Goal: Complete application form

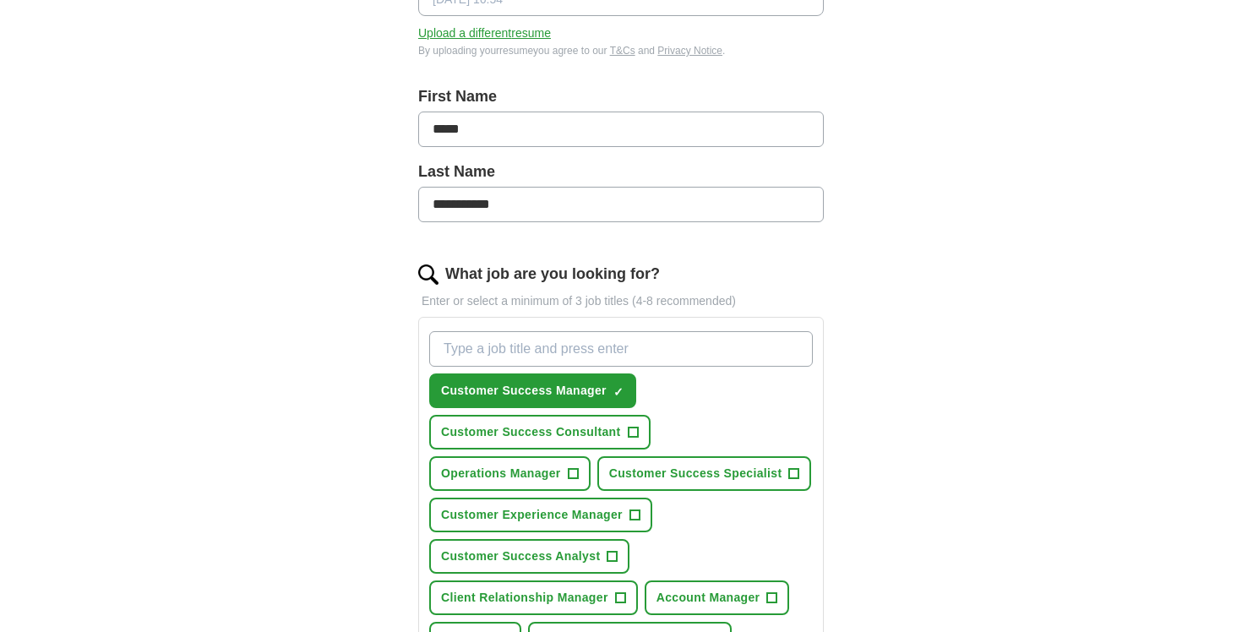
scroll to position [417, 0]
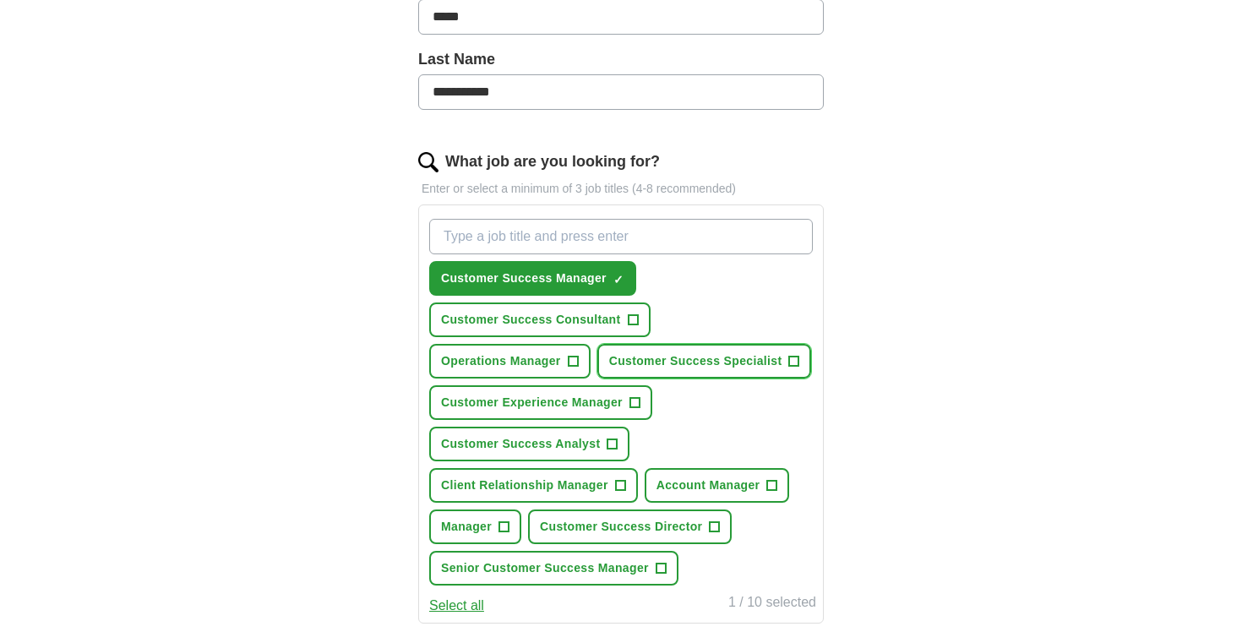
click at [792, 362] on span "+" at bounding box center [794, 362] width 10 height 14
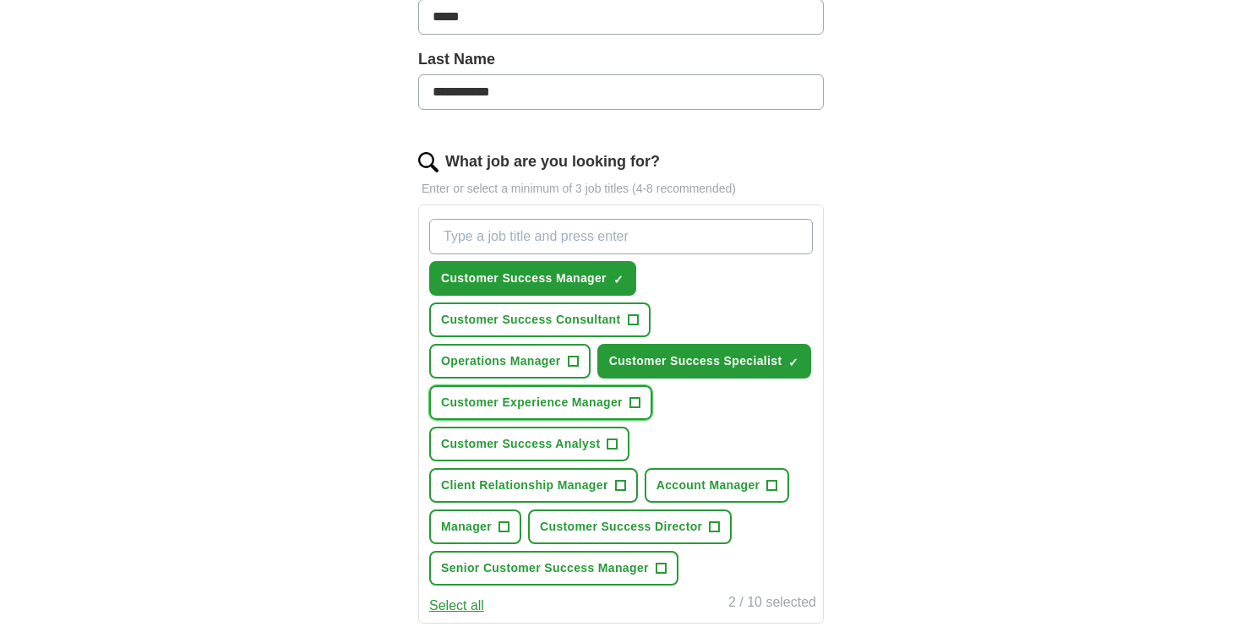
click at [644, 407] on button "Customer Experience Manager +" at bounding box center [540, 402] width 223 height 35
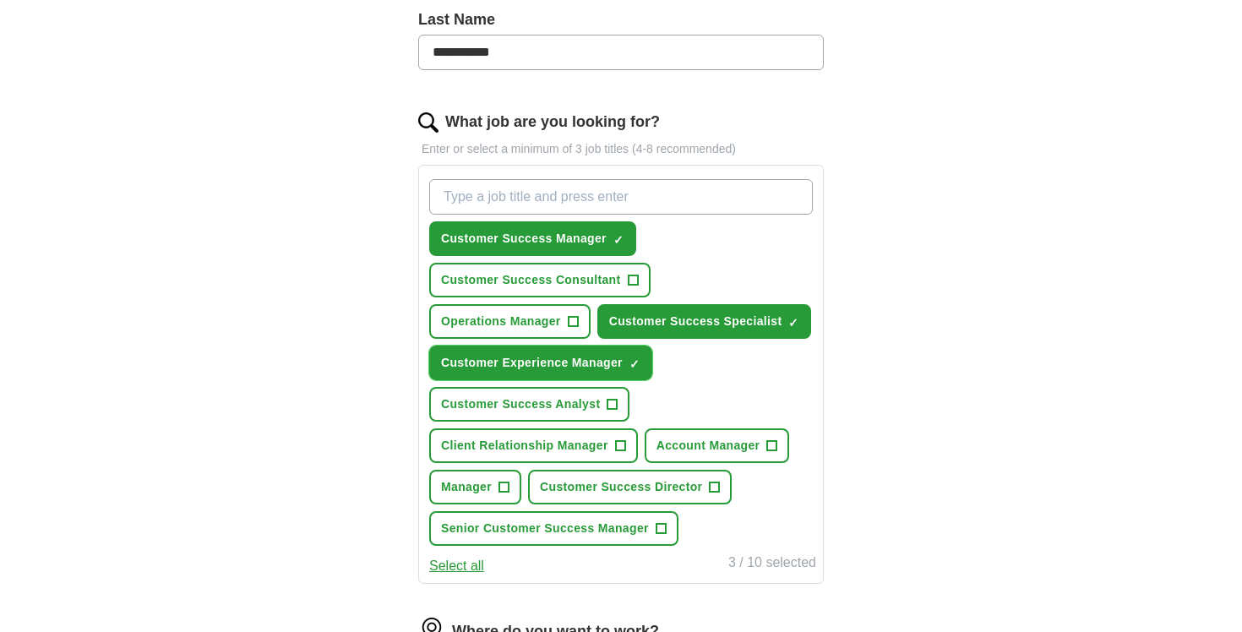
scroll to position [459, 0]
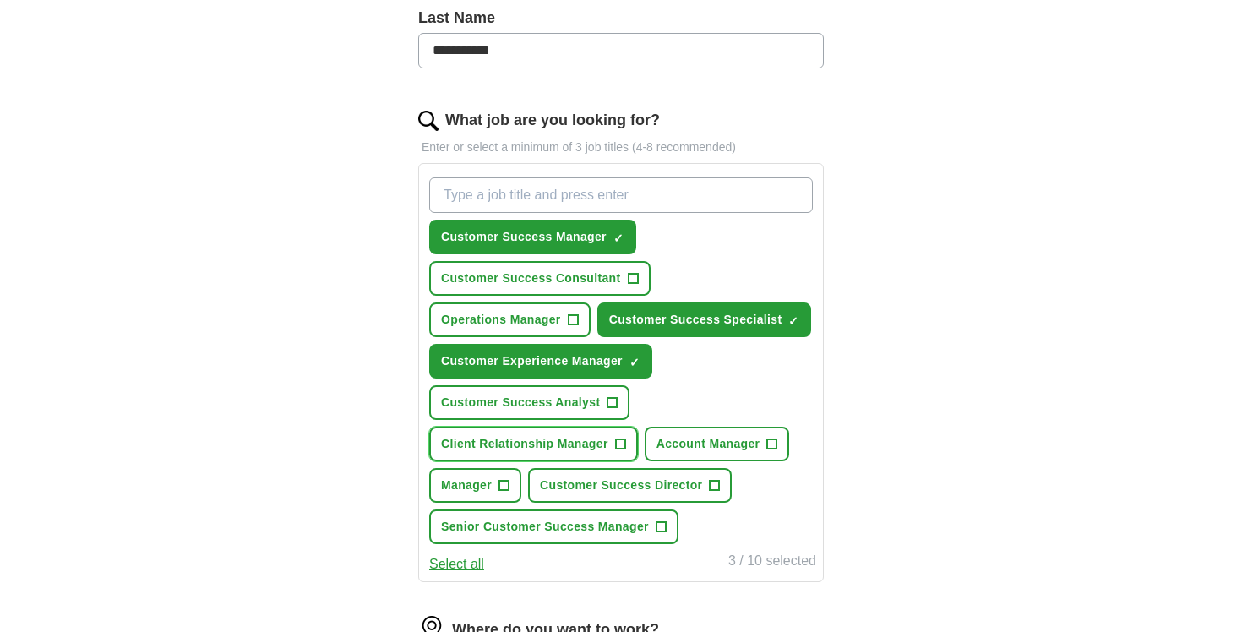
click at [624, 446] on span "+" at bounding box center [620, 445] width 10 height 14
click at [775, 446] on span "+" at bounding box center [772, 445] width 10 height 14
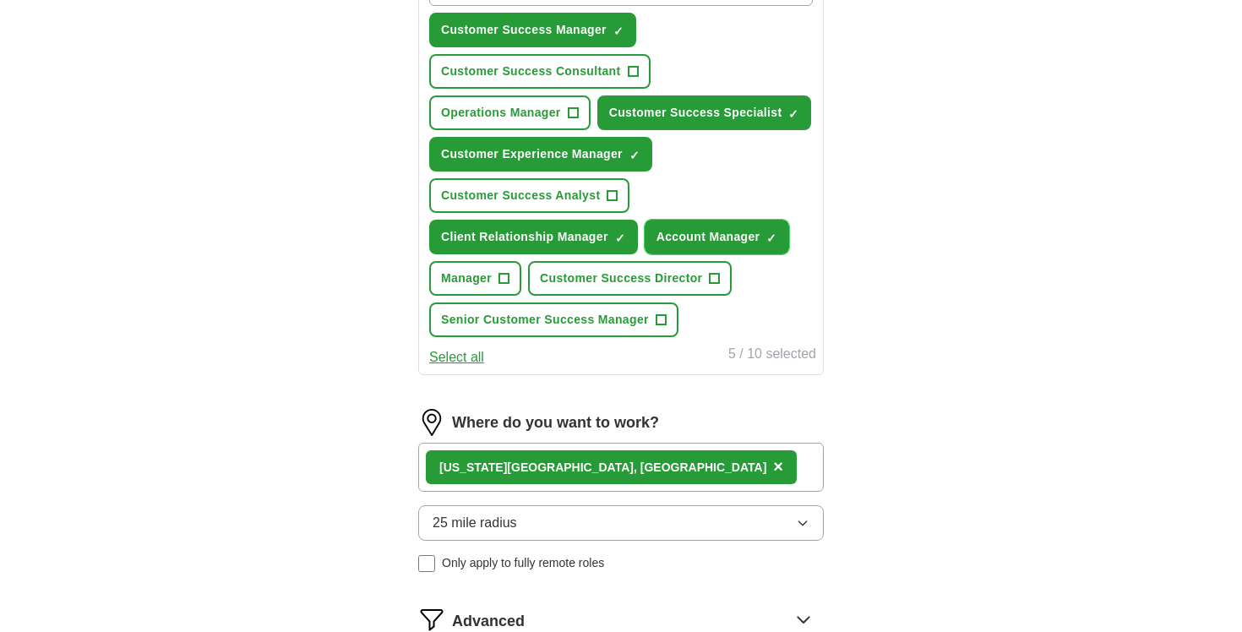
scroll to position [724, 0]
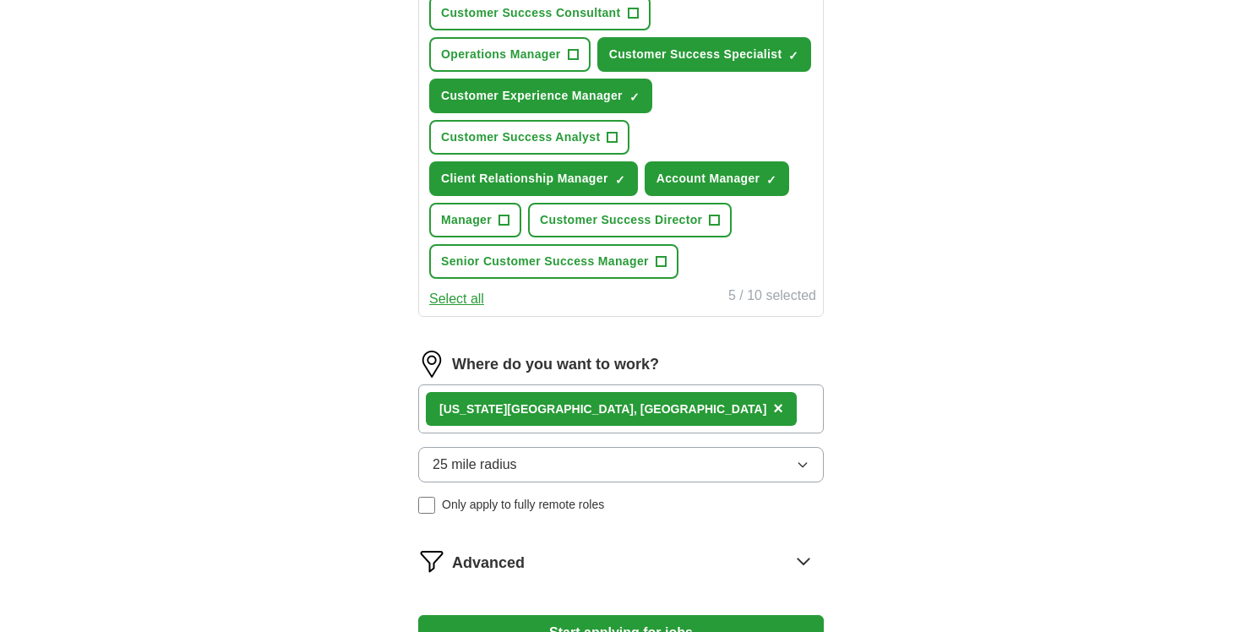
click at [759, 468] on button "25 mile radius" at bounding box center [621, 464] width 406 height 35
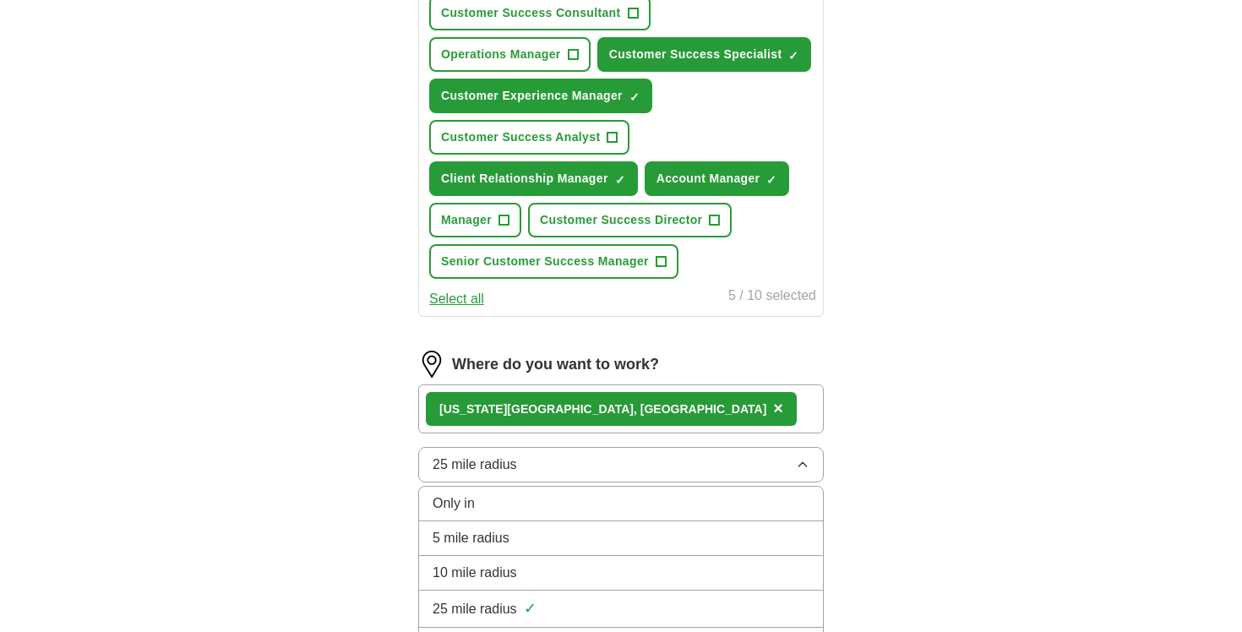
click at [732, 569] on div "10 mile radius" at bounding box center [621, 573] width 377 height 20
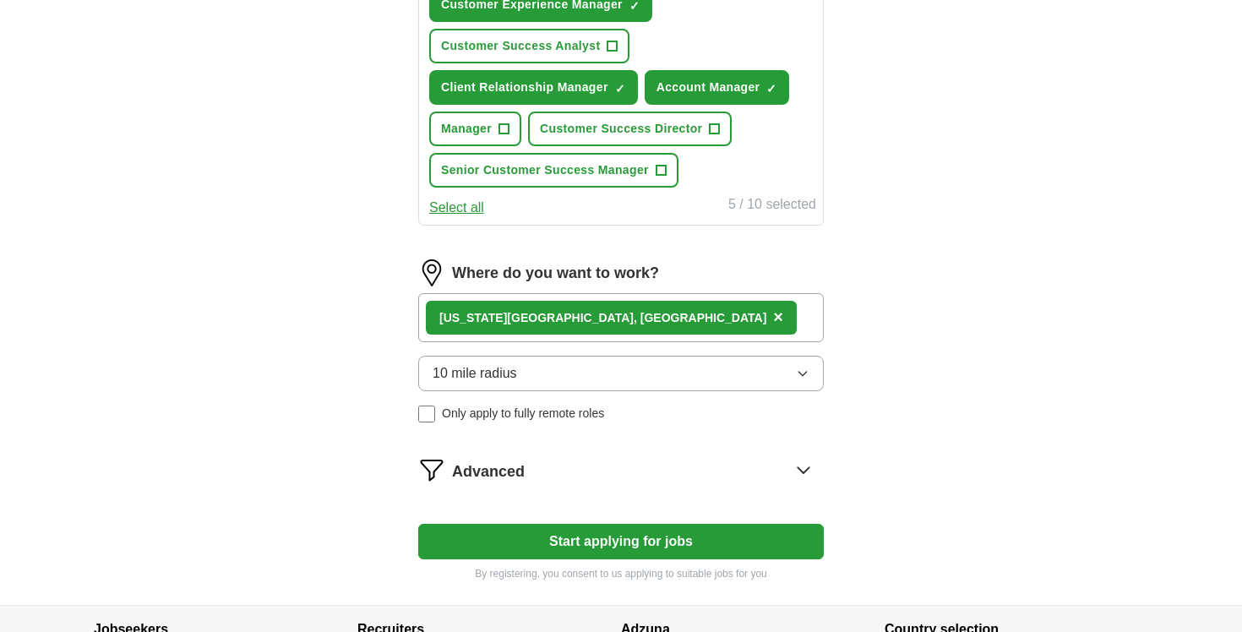
scroll to position [840, 0]
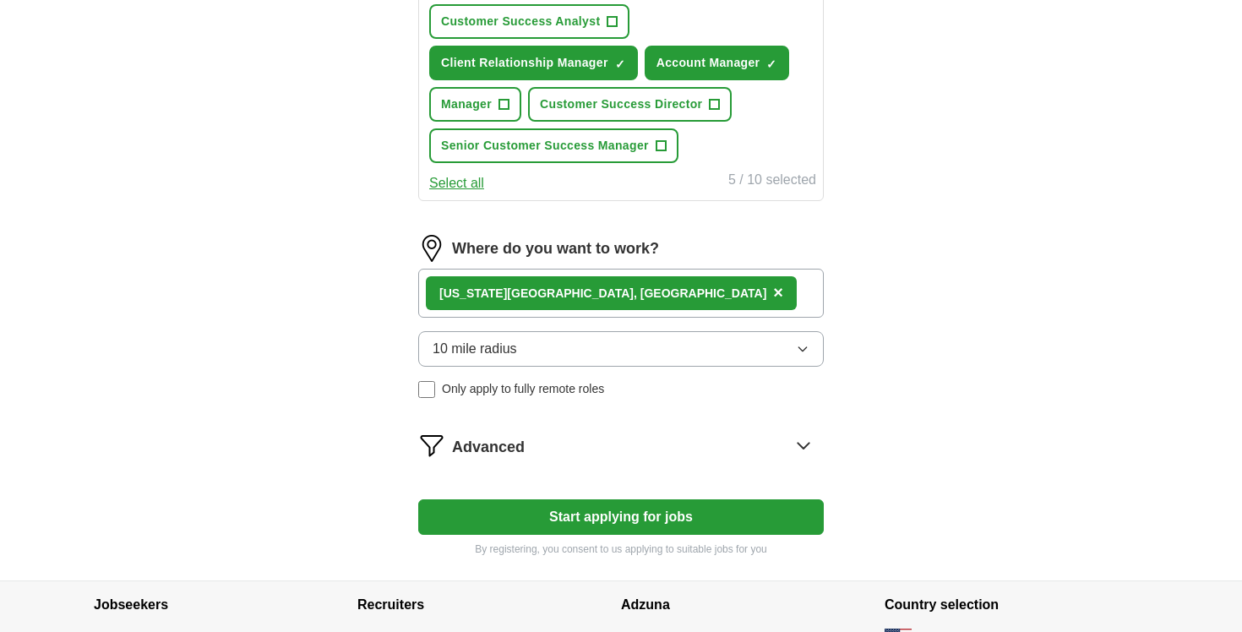
click at [806, 450] on icon at bounding box center [803, 445] width 27 height 27
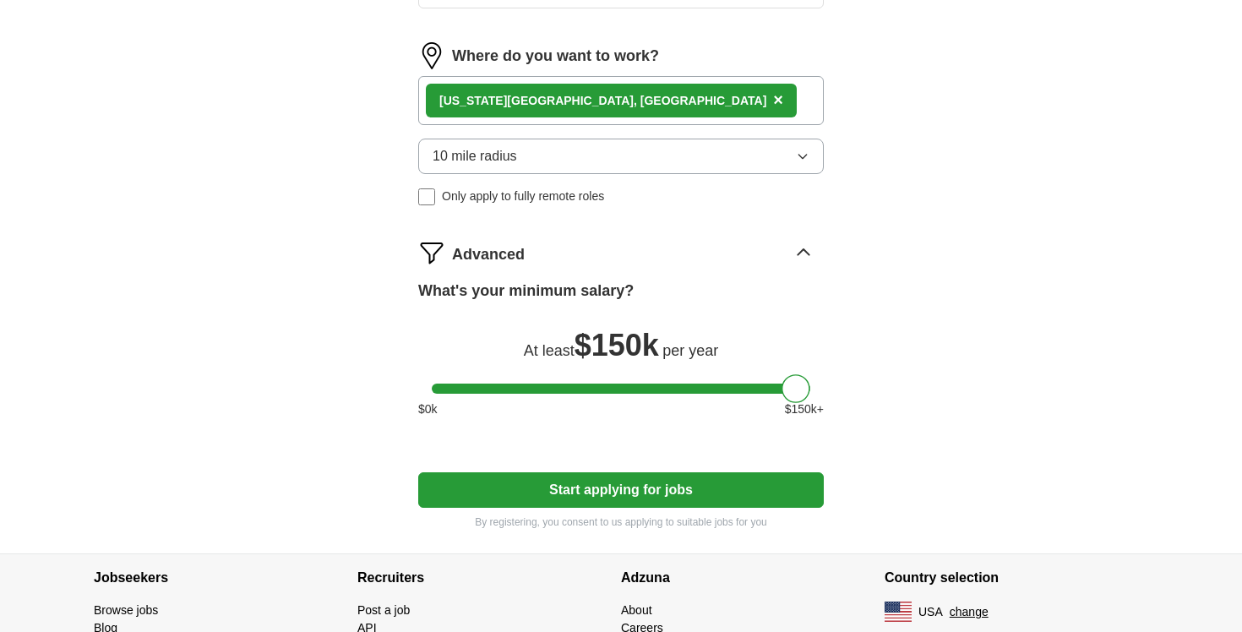
scroll to position [1074, 0]
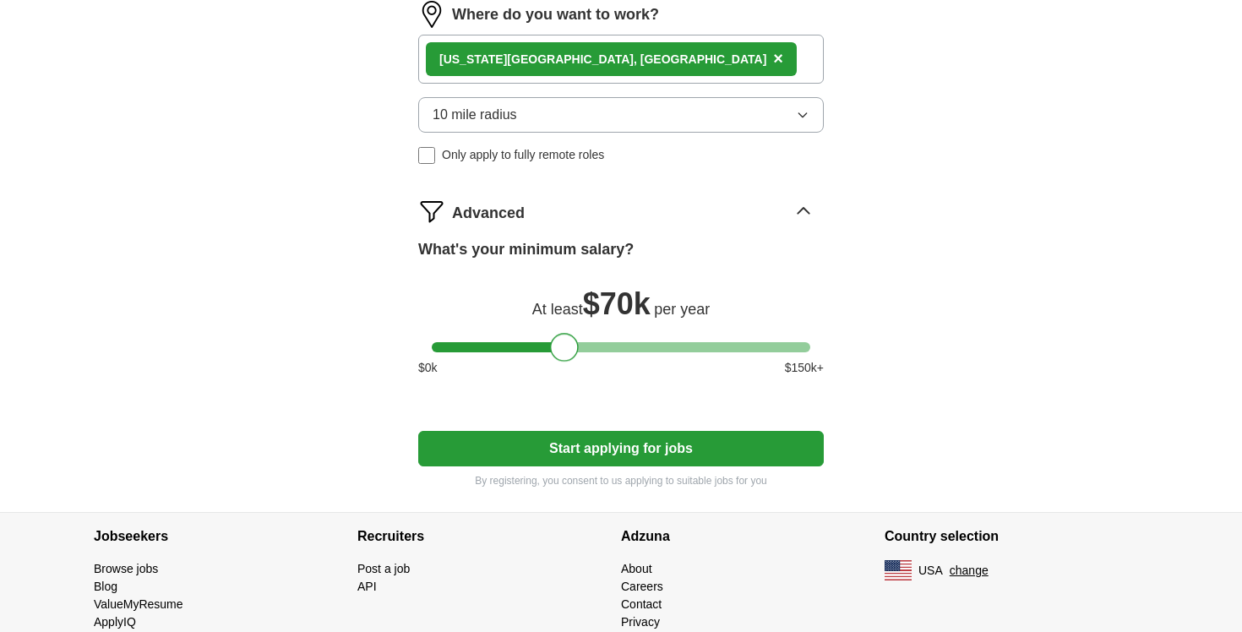
drag, startPoint x: 792, startPoint y: 346, endPoint x: 559, endPoint y: 359, distance: 232.7
click at [559, 359] on div at bounding box center [564, 347] width 29 height 29
click at [612, 454] on button "Start applying for jobs" at bounding box center [621, 448] width 406 height 35
select select "**"
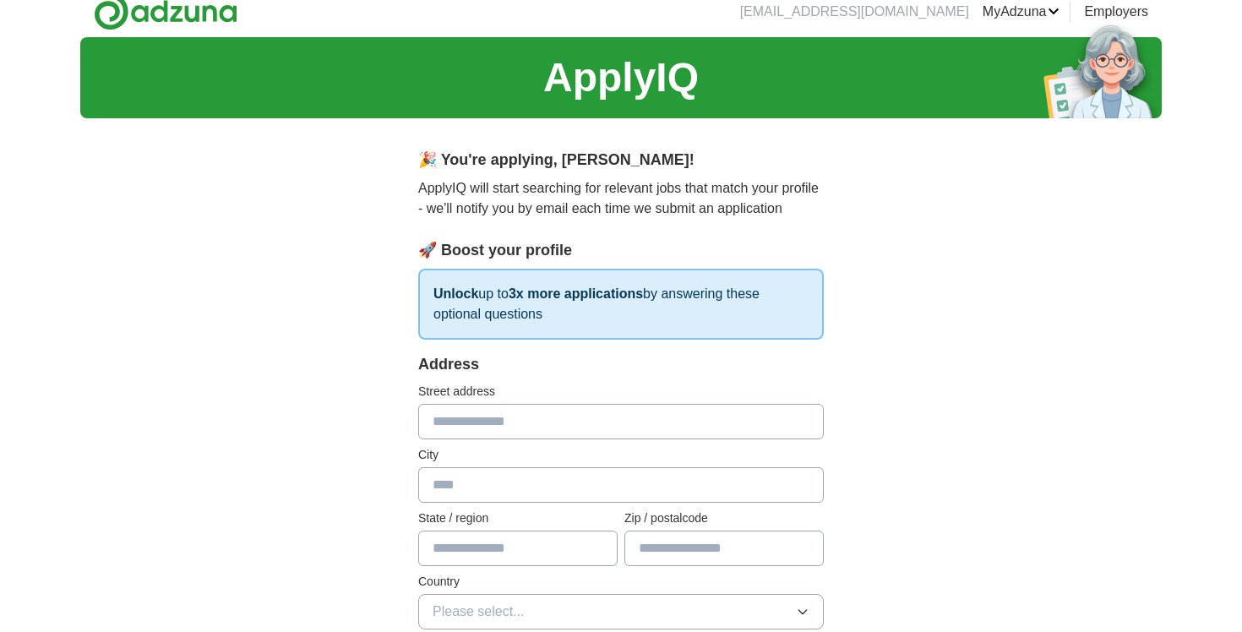
scroll to position [0, 0]
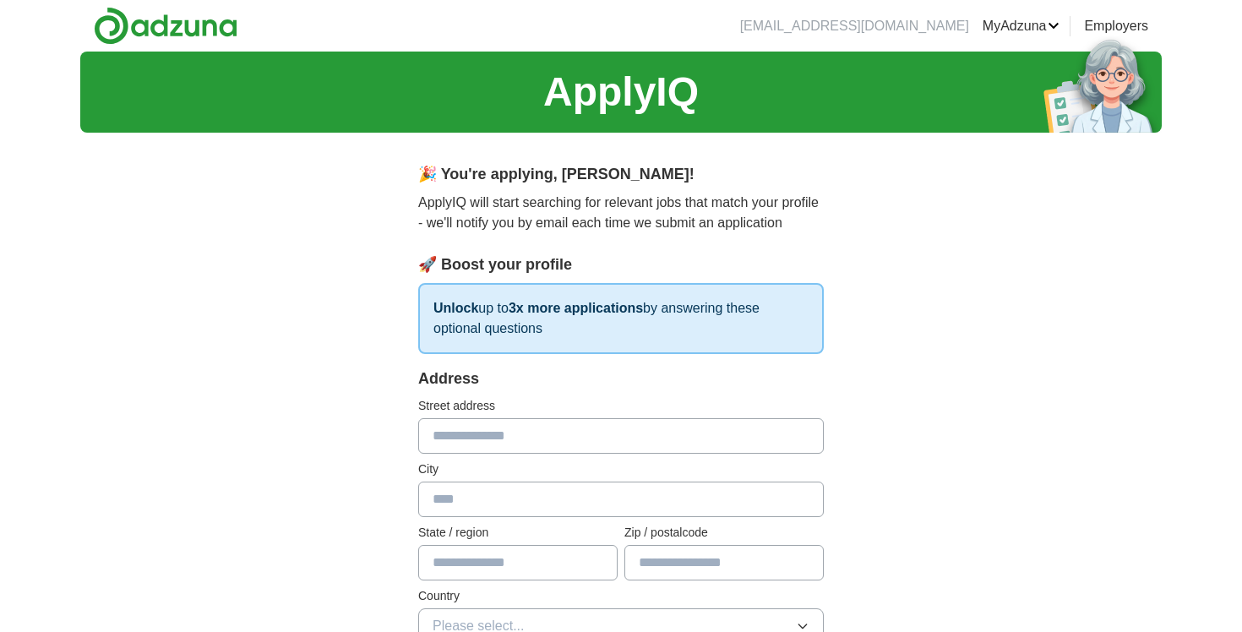
click at [613, 442] on input "text" at bounding box center [621, 435] width 406 height 35
type input "**********"
click at [595, 503] on input "text" at bounding box center [621, 499] width 406 height 35
type input "**********"
click at [566, 576] on input "text" at bounding box center [517, 562] width 199 height 35
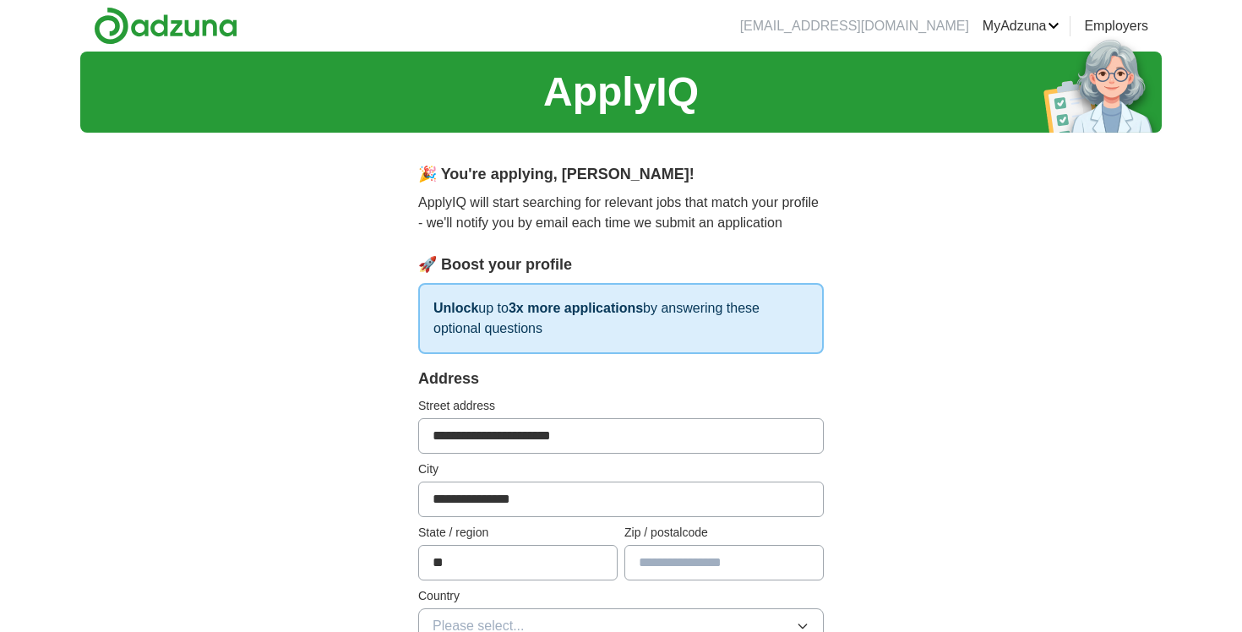
type input "**"
click at [709, 553] on input "text" at bounding box center [723, 562] width 199 height 35
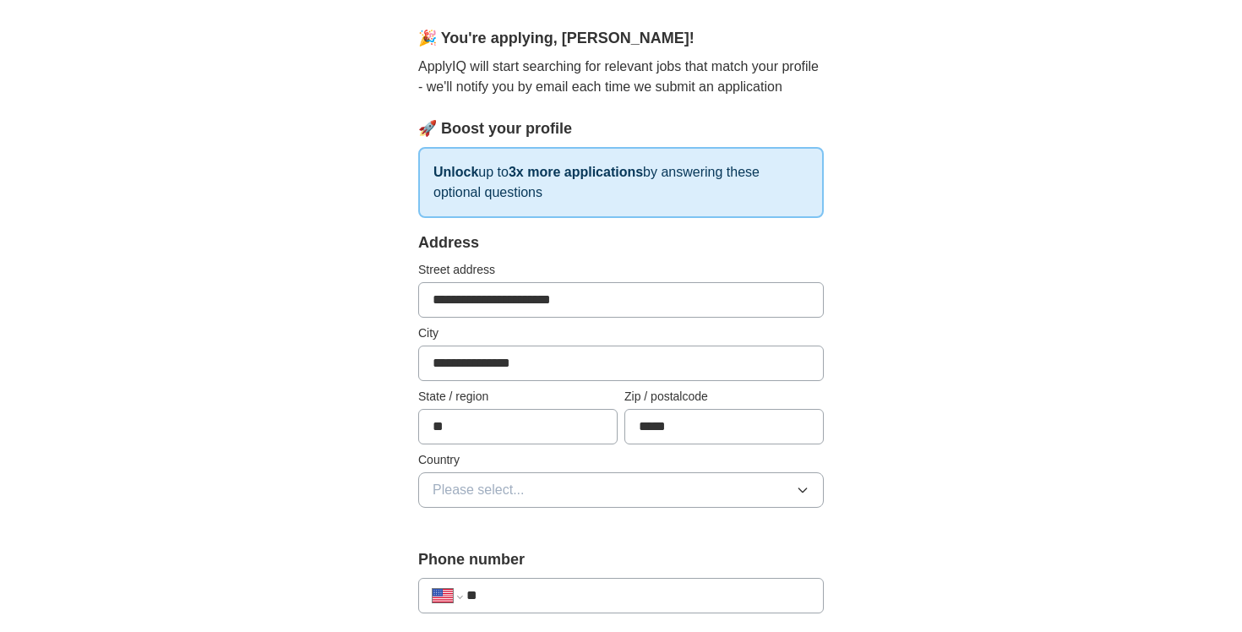
scroll to position [150, 0]
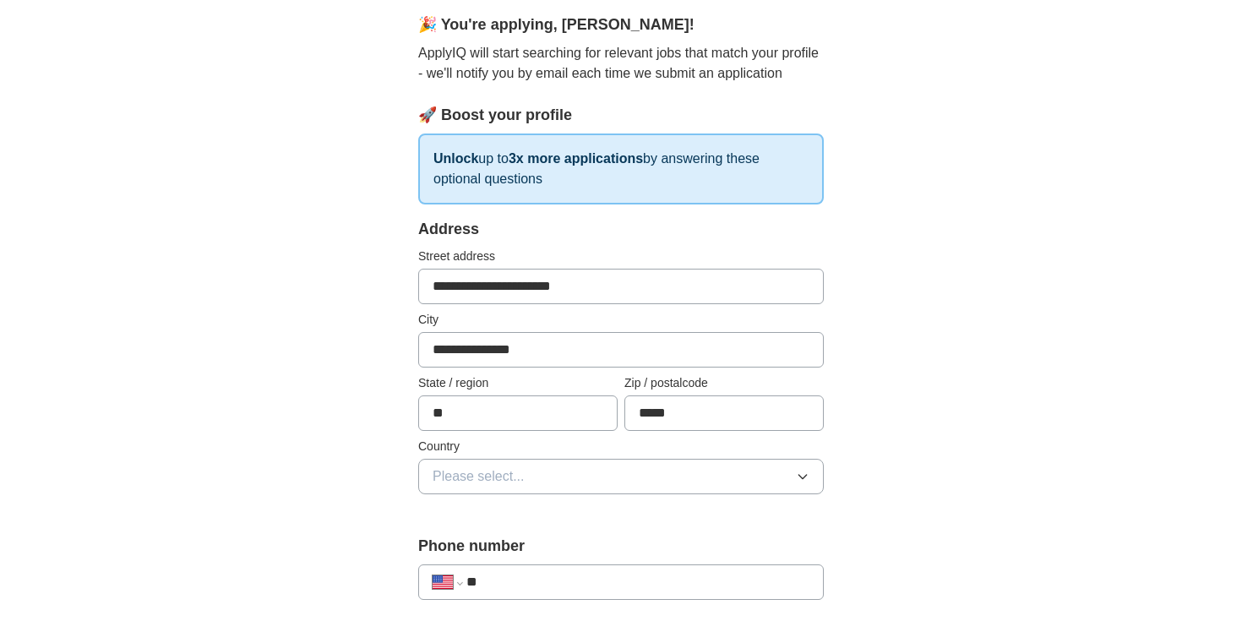
type input "*****"
click at [601, 483] on button "Please select..." at bounding box center [621, 476] width 406 height 35
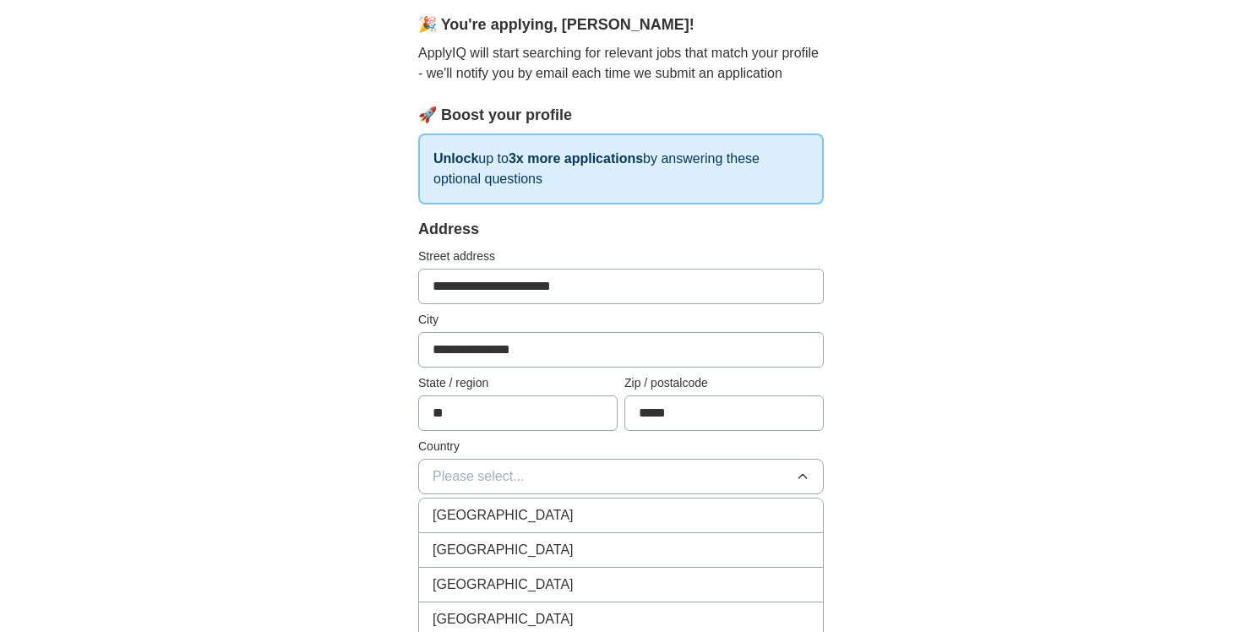
click at [589, 547] on div "[GEOGRAPHIC_DATA]" at bounding box center [621, 550] width 377 height 20
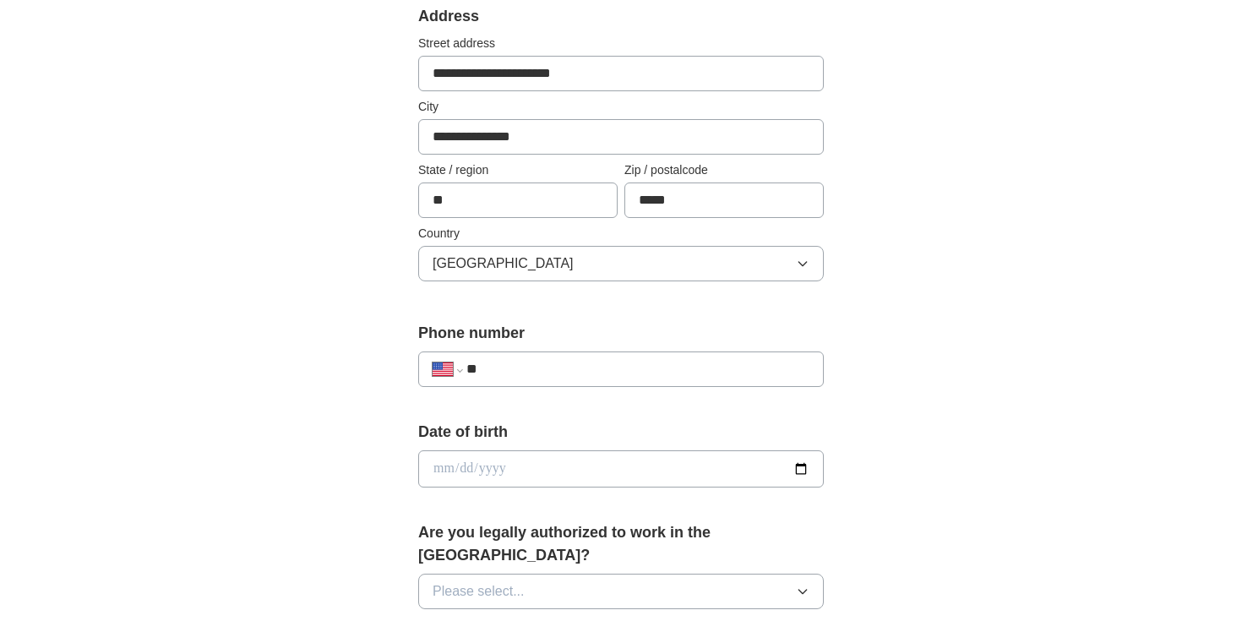
scroll to position [388, 0]
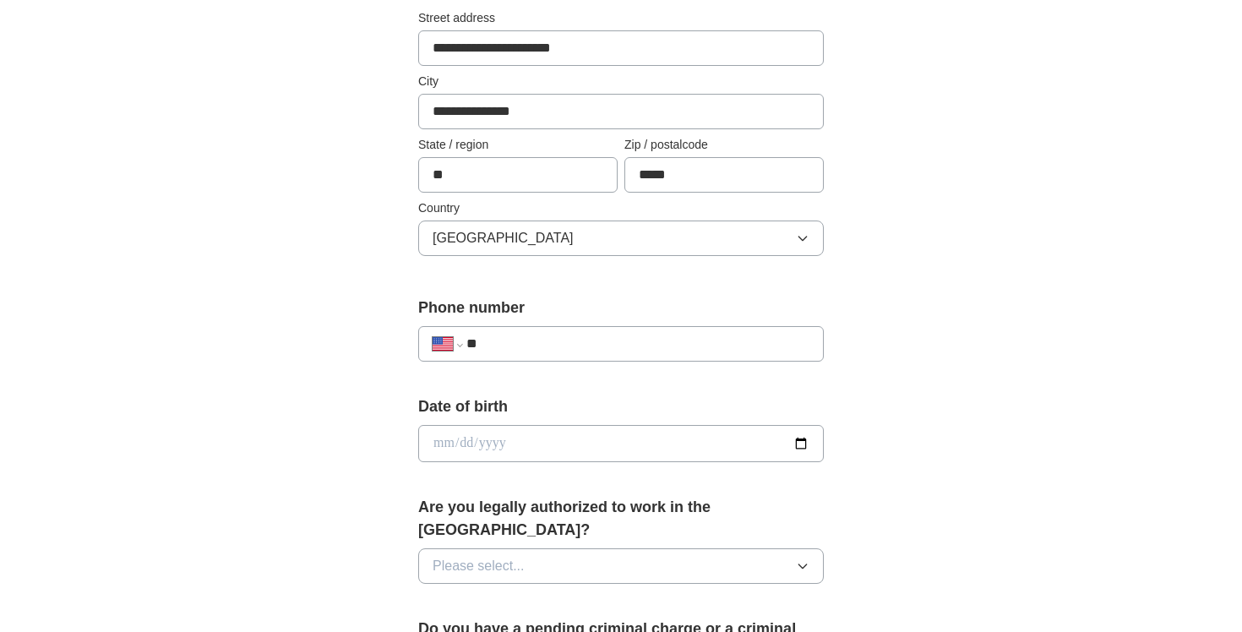
click at [589, 548] on button "Please select..." at bounding box center [621, 565] width 406 height 35
click at [571, 595] on div "Yes" at bounding box center [621, 605] width 377 height 20
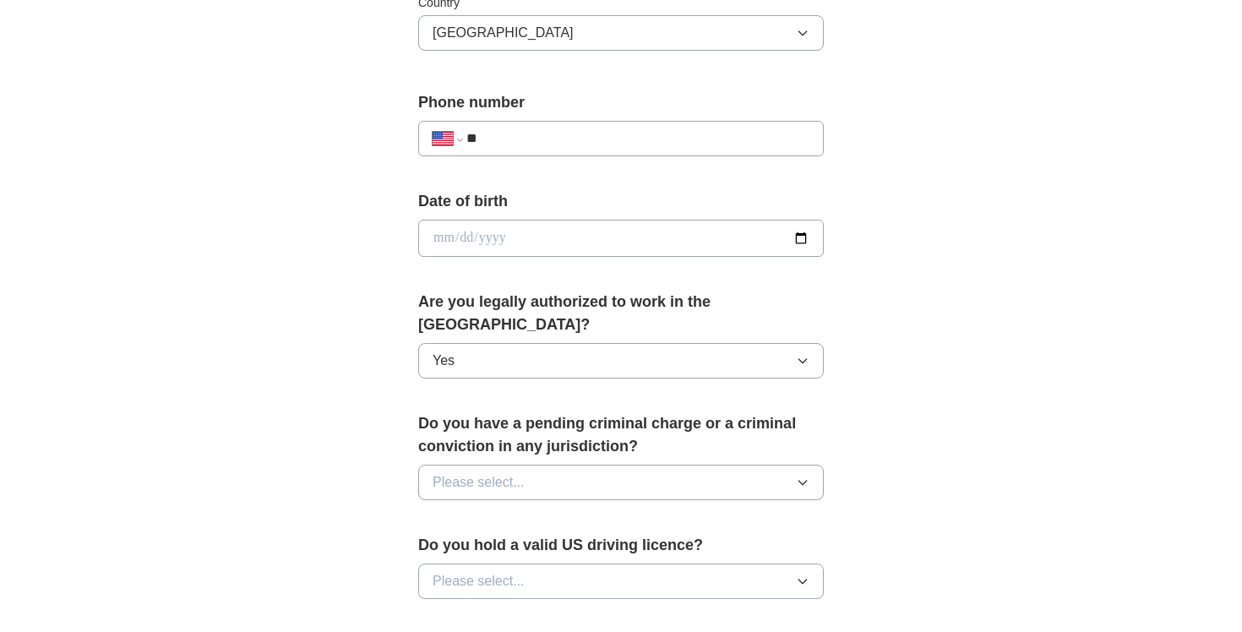
scroll to position [607, 0]
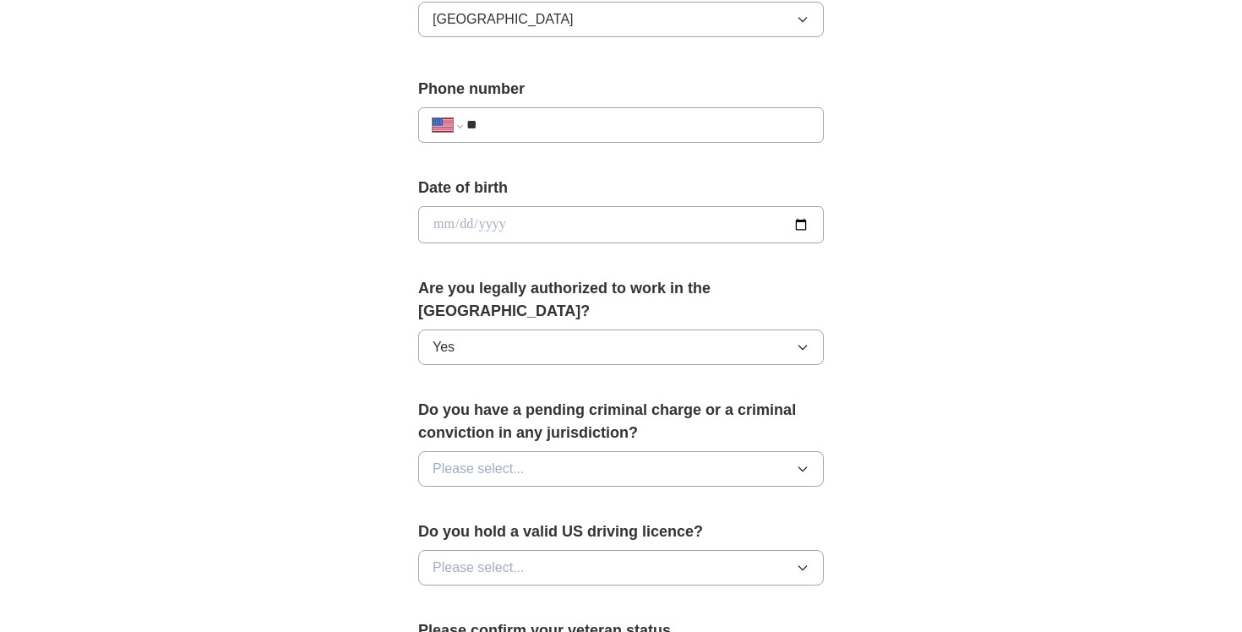
click at [536, 451] on button "Please select..." at bounding box center [621, 468] width 406 height 35
click at [527, 532] on div "No" at bounding box center [621, 542] width 377 height 20
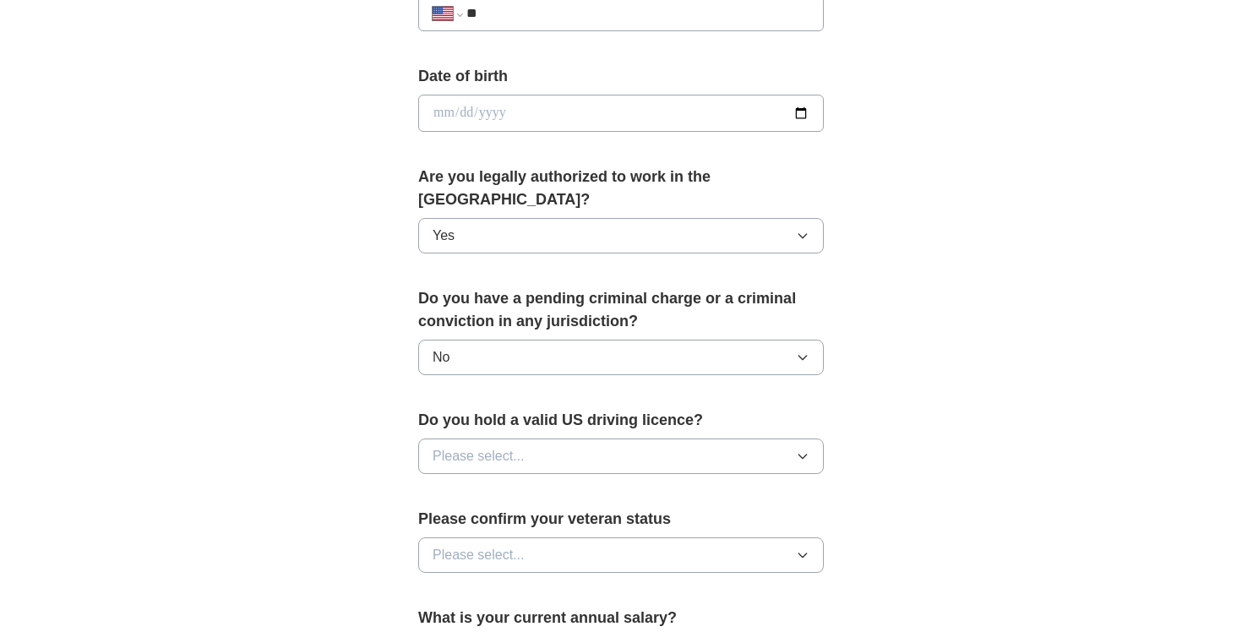
scroll to position [728, 0]
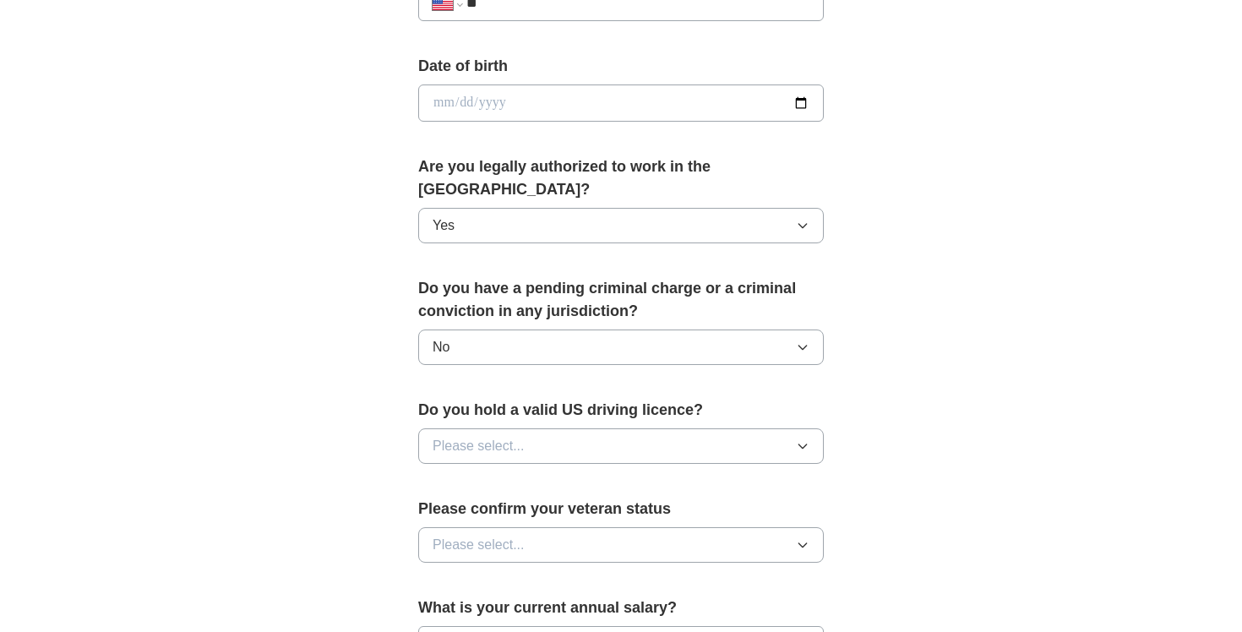
click at [520, 436] on span "Please select..." at bounding box center [479, 446] width 92 height 20
click at [520, 475] on div "Yes" at bounding box center [621, 485] width 377 height 20
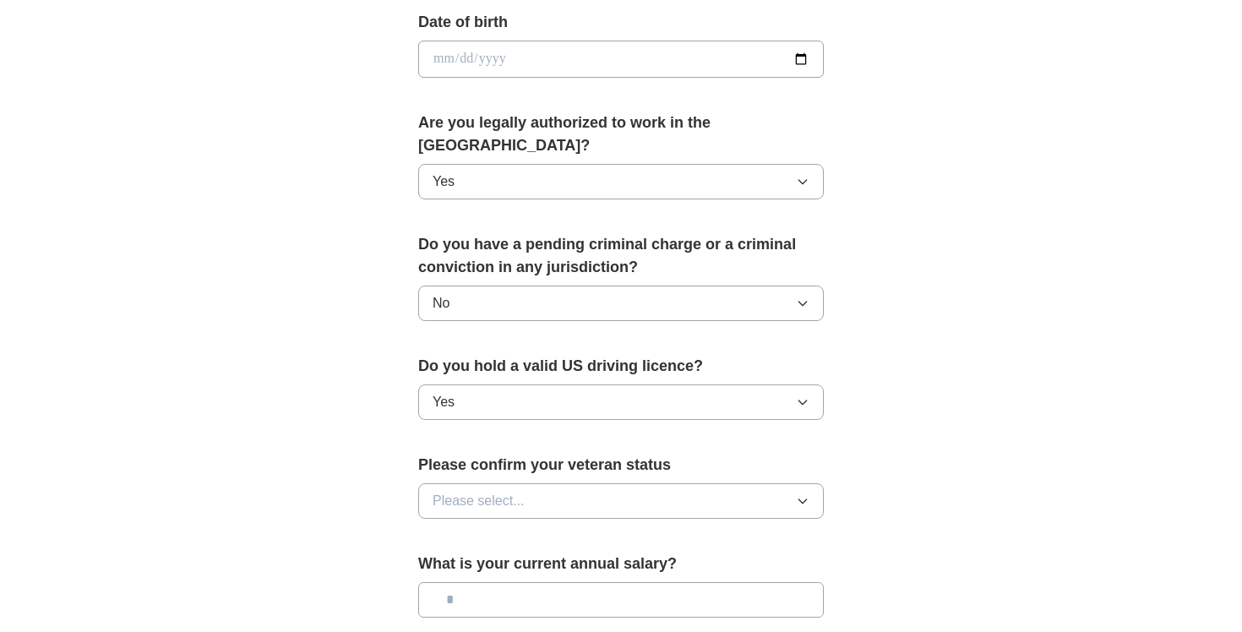
scroll to position [814, 0]
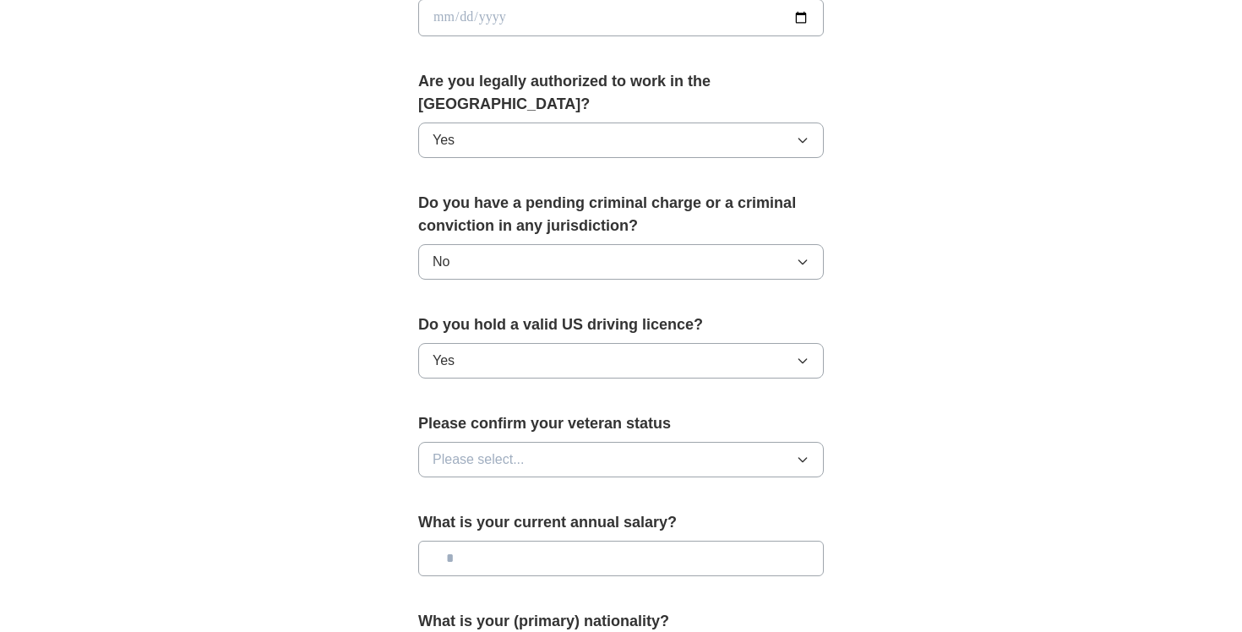
click at [528, 442] on button "Please select..." at bounding box center [621, 459] width 406 height 35
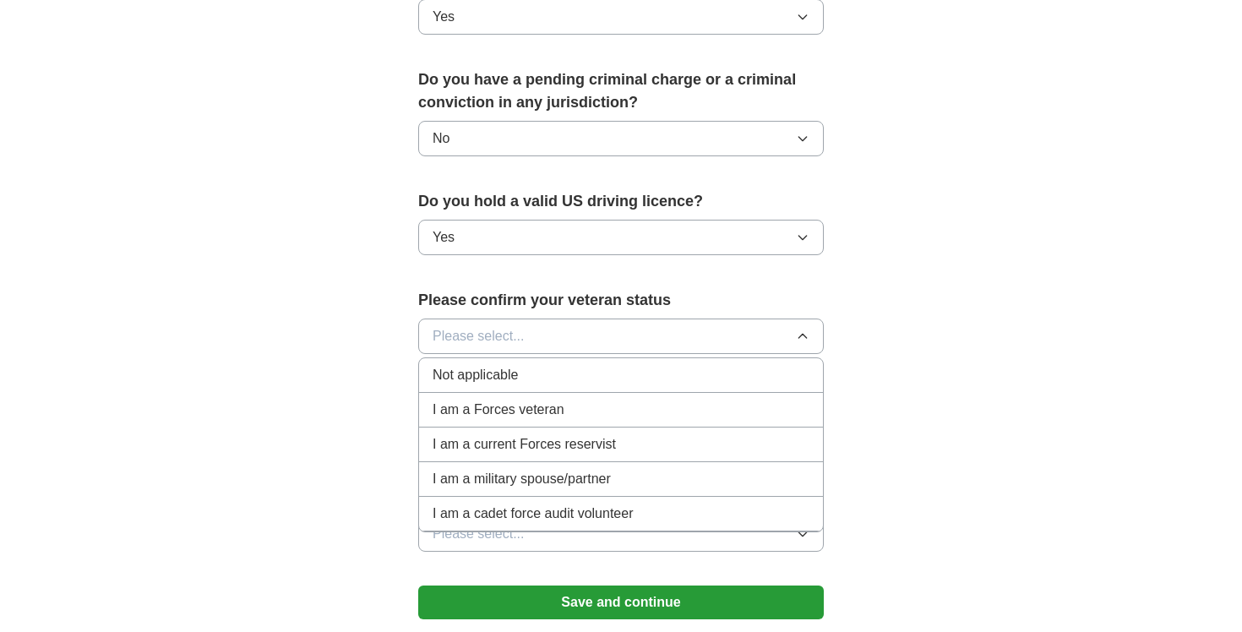
scroll to position [997, 0]
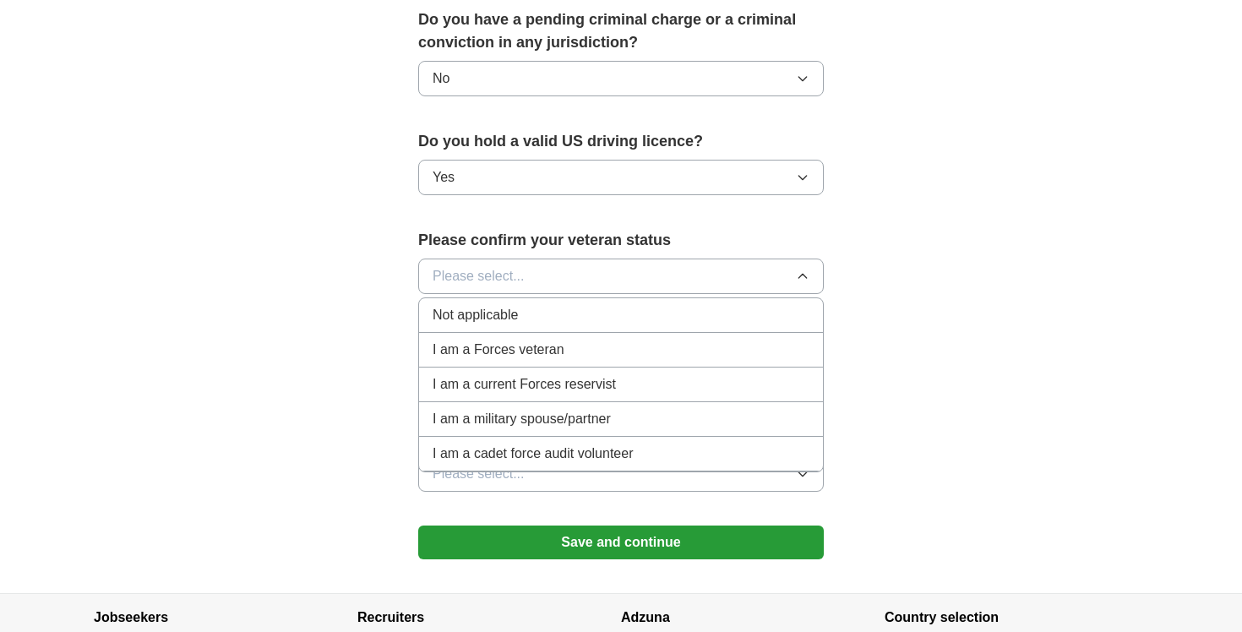
click at [509, 304] on li "Not applicable" at bounding box center [621, 315] width 404 height 35
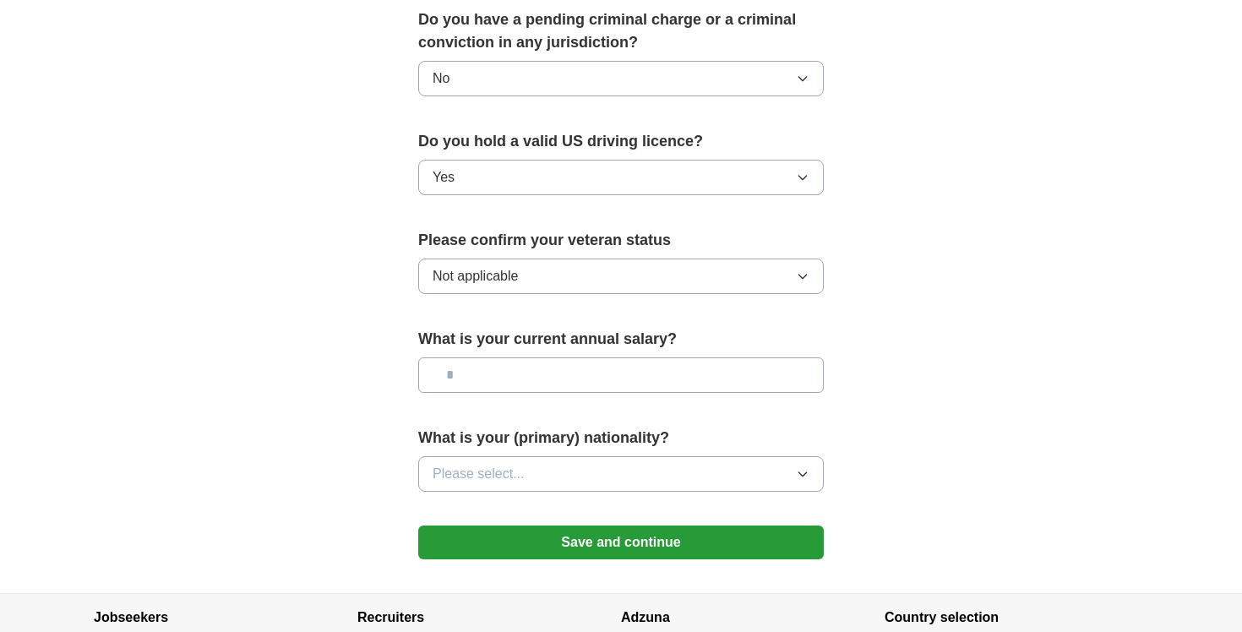
click at [544, 362] on input "text" at bounding box center [621, 374] width 406 height 35
type input "*******"
click at [565, 456] on button "Please select..." at bounding box center [621, 473] width 406 height 35
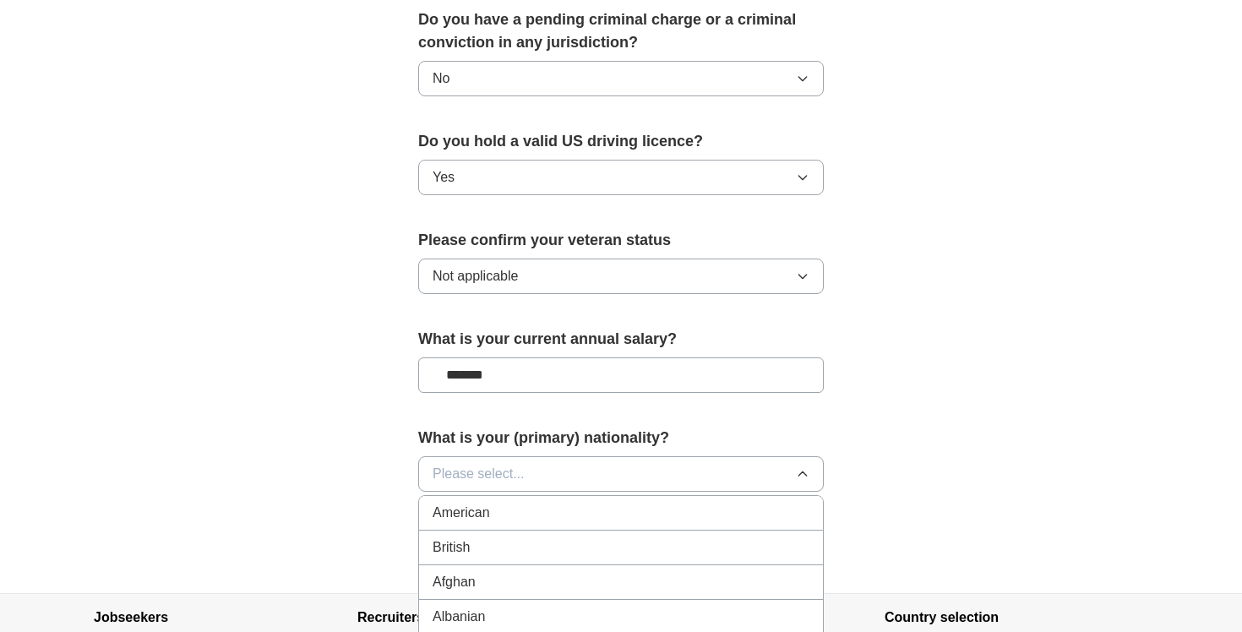
click at [557, 503] on div "American" at bounding box center [621, 513] width 377 height 20
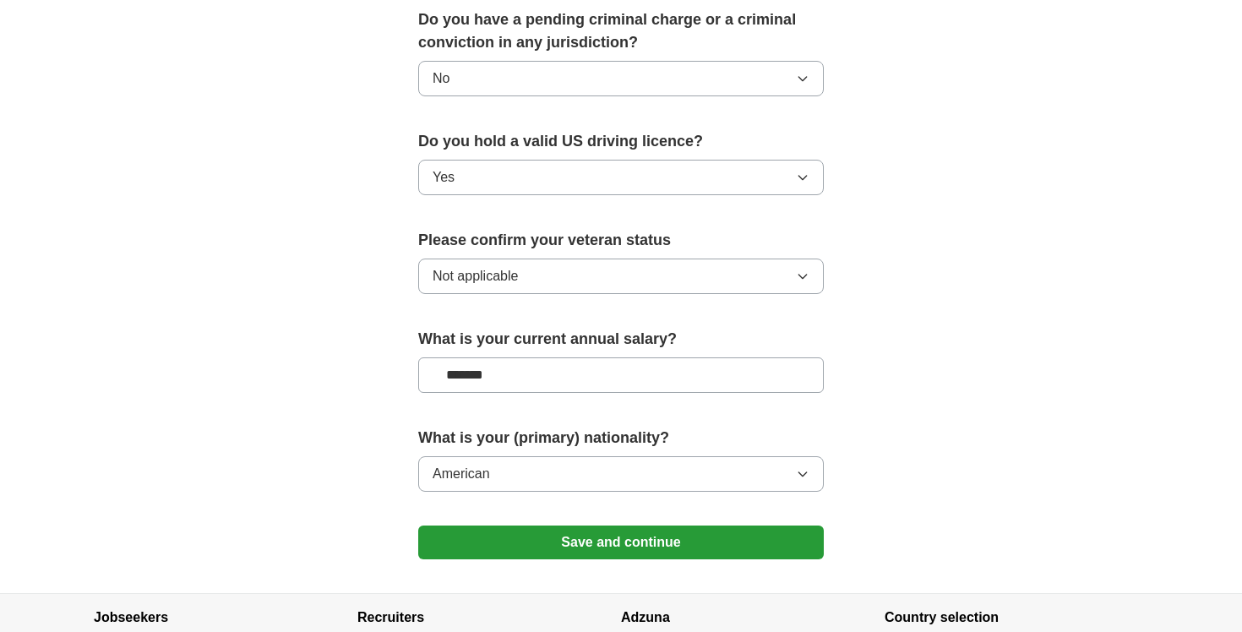
click at [567, 530] on button "Save and continue" at bounding box center [621, 542] width 406 height 34
